Goal: Transaction & Acquisition: Subscribe to service/newsletter

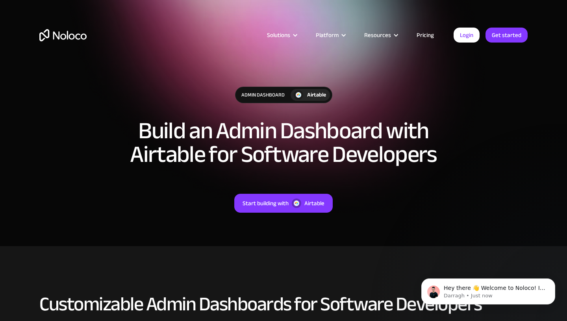
click at [425, 37] on link "Pricing" at bounding box center [425, 35] width 37 height 10
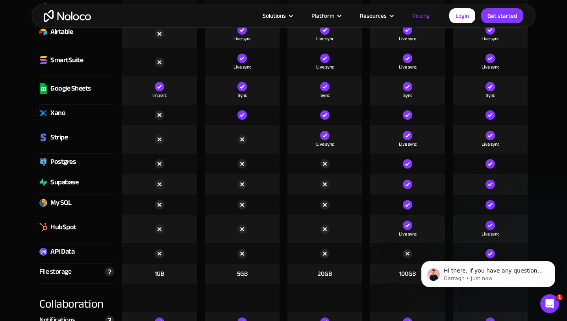
scroll to position [1305, 0]
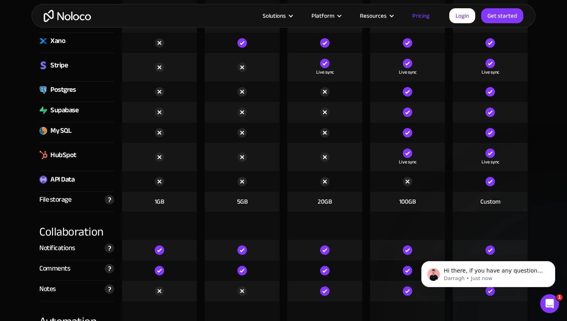
click at [71, 15] on img "home" at bounding box center [67, 16] width 47 height 12
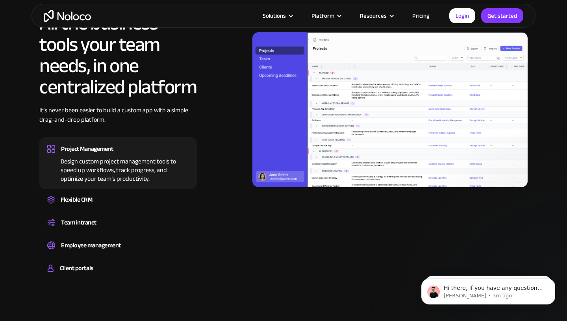
scroll to position [712, 0]
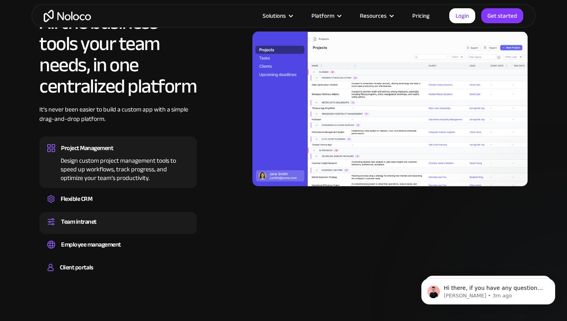
click at [95, 217] on div "Team intranet" at bounding box center [78, 222] width 35 height 12
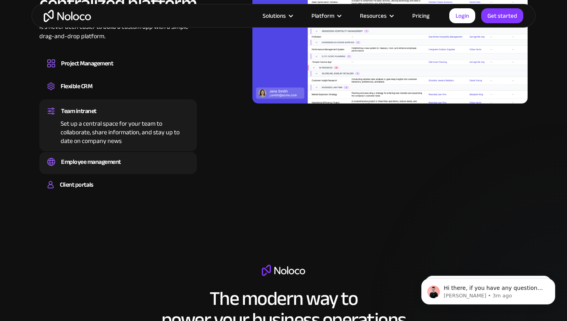
scroll to position [833, 0]
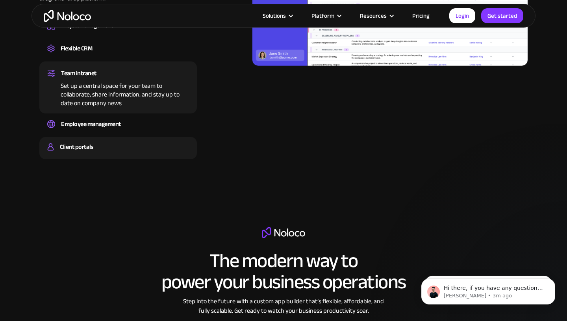
click at [99, 152] on div "Client portals" at bounding box center [118, 147] width 142 height 12
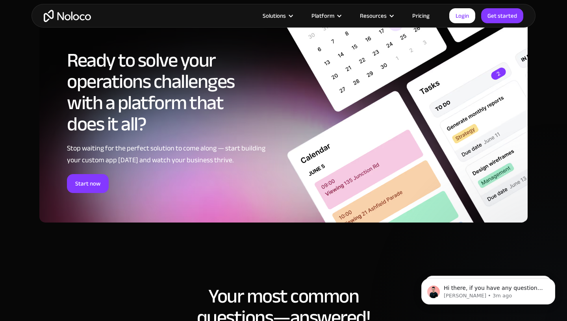
scroll to position [3762, 0]
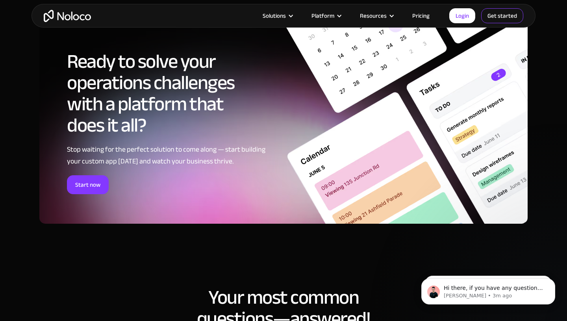
click at [0, 0] on link "Get started" at bounding box center [0, 0] width 0 height 0
